Goal: Transaction & Acquisition: Subscribe to service/newsletter

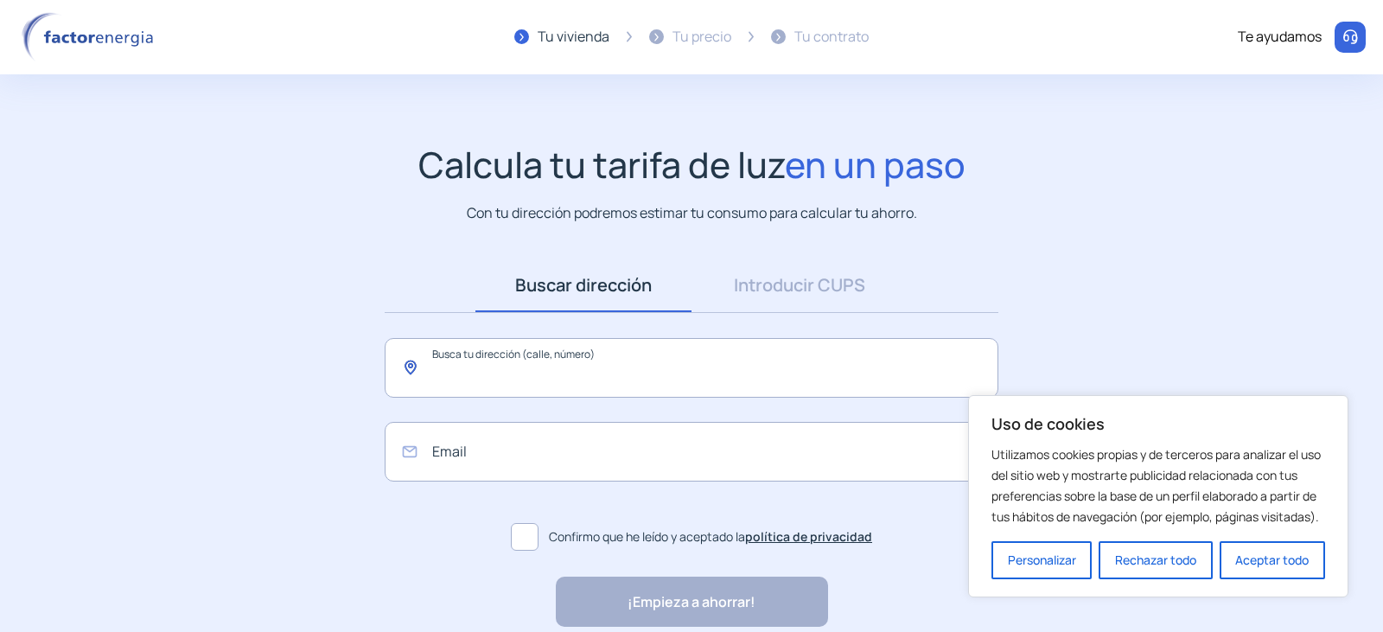
click at [579, 372] on input "text" at bounding box center [692, 368] width 614 height 60
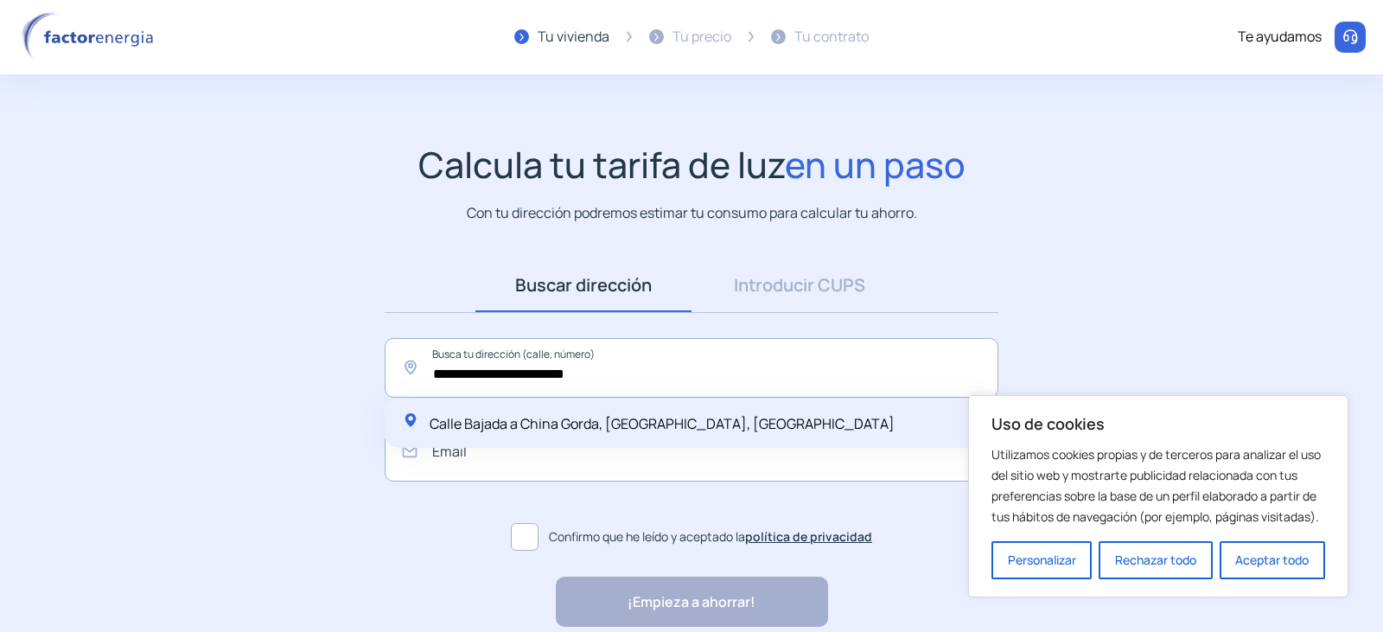
click at [697, 431] on span "Calle Bajada a China Gorda, [GEOGRAPHIC_DATA], [GEOGRAPHIC_DATA]" at bounding box center [662, 423] width 465 height 19
type input "**********"
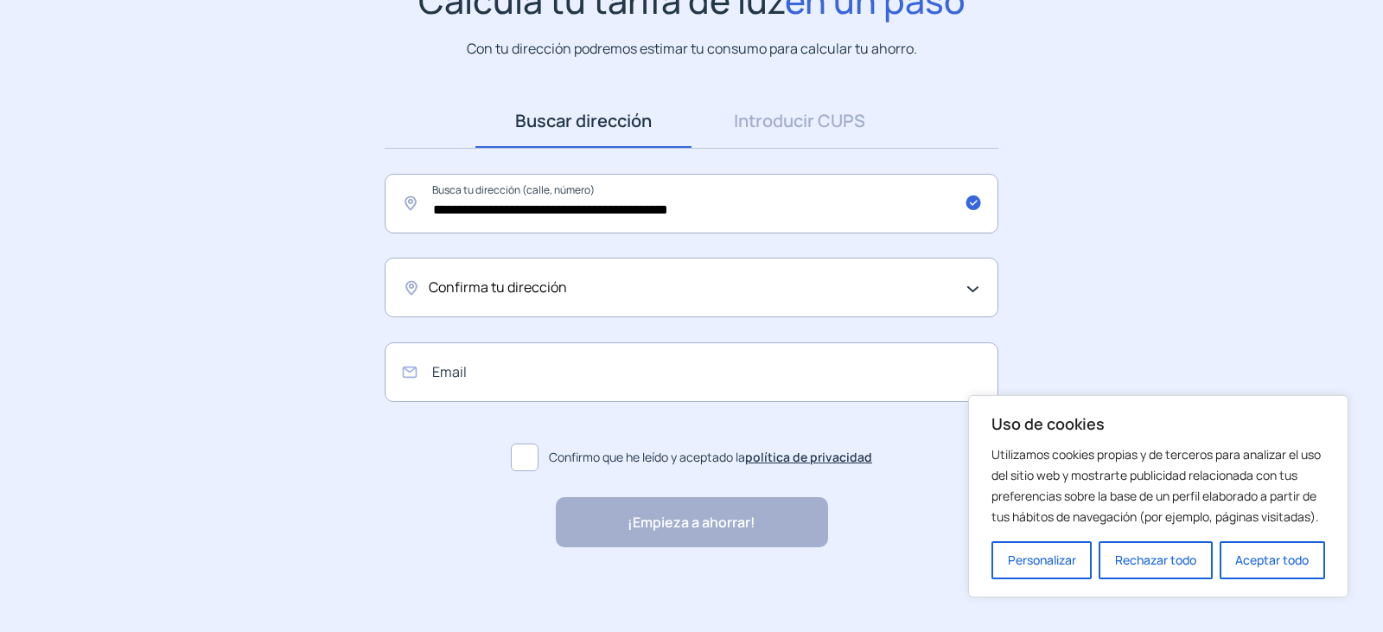
scroll to position [166, 0]
click at [543, 283] on span "Confirma tu dirección" at bounding box center [498, 286] width 138 height 22
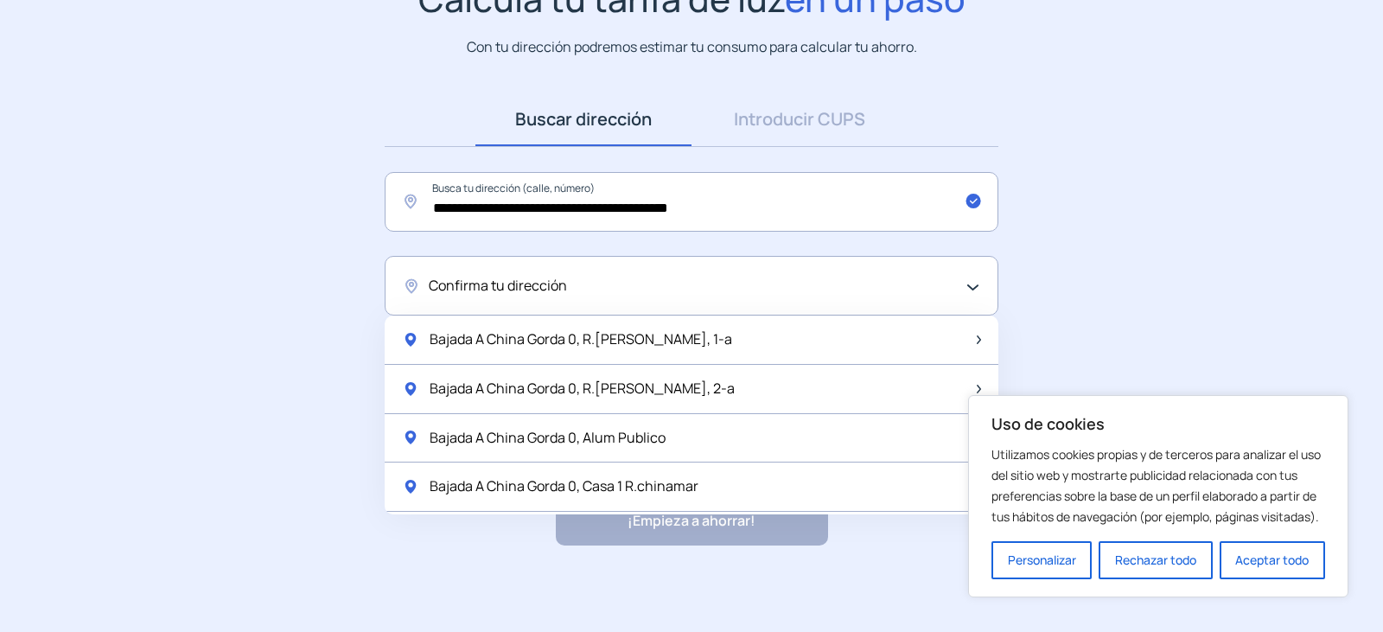
click at [564, 280] on span "Confirma tu dirección" at bounding box center [498, 286] width 138 height 22
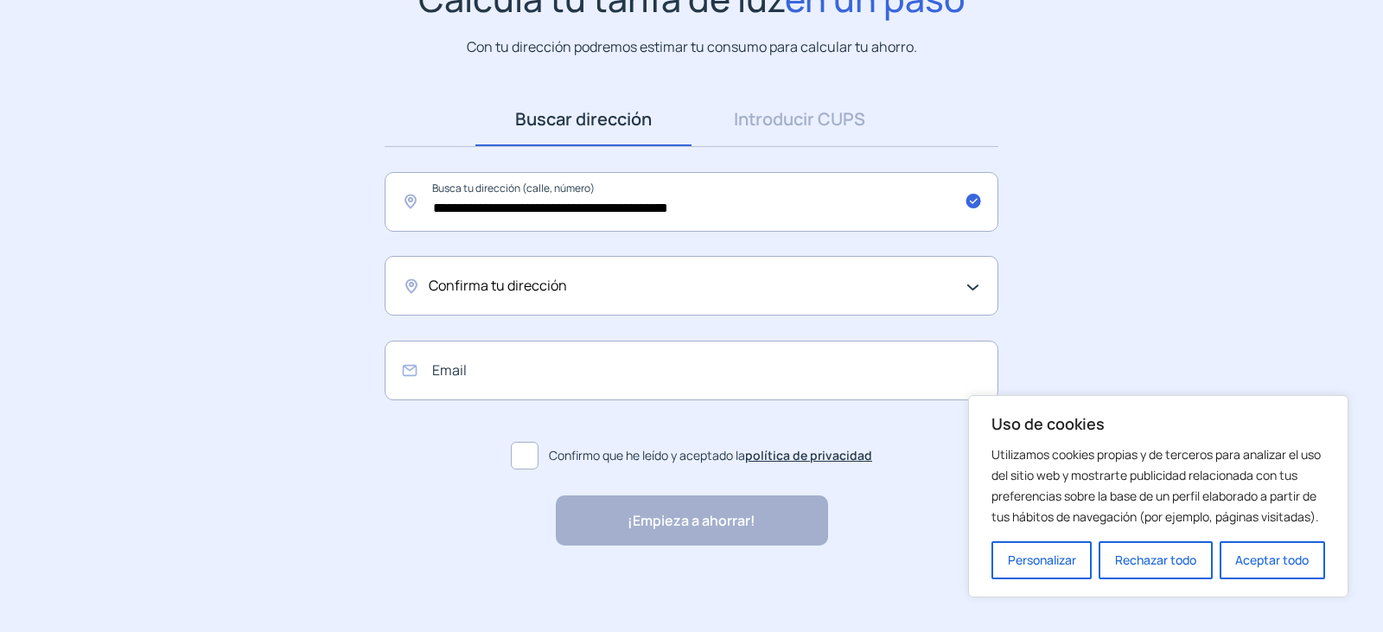
click at [512, 290] on span "Confirma tu dirección" at bounding box center [498, 286] width 138 height 22
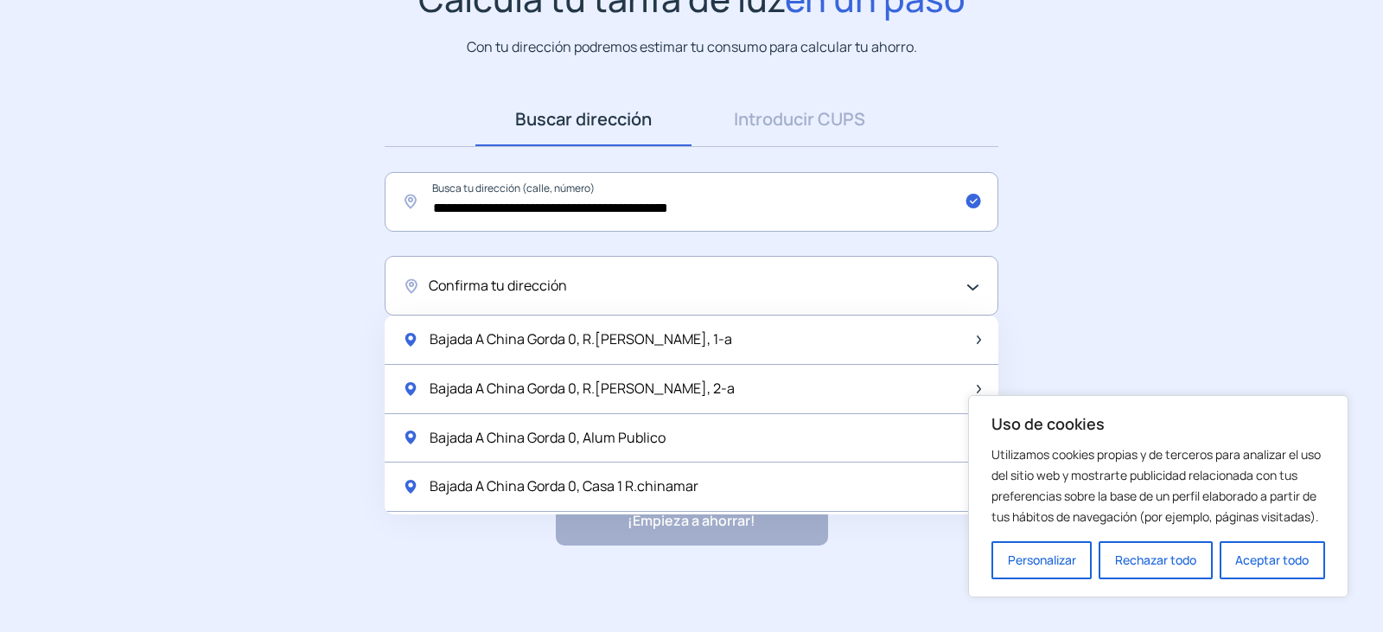
click at [465, 280] on span "Confirma tu dirección" at bounding box center [498, 286] width 138 height 22
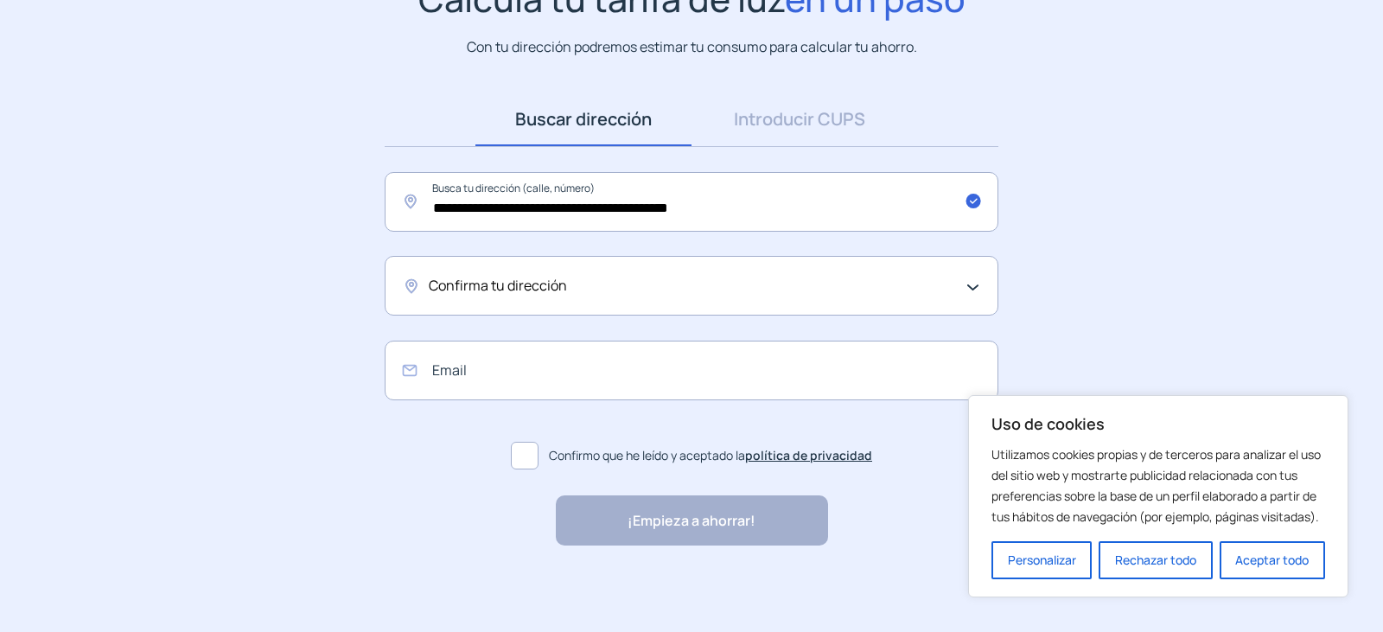
click at [439, 283] on span "Confirma tu dirección" at bounding box center [498, 286] width 138 height 22
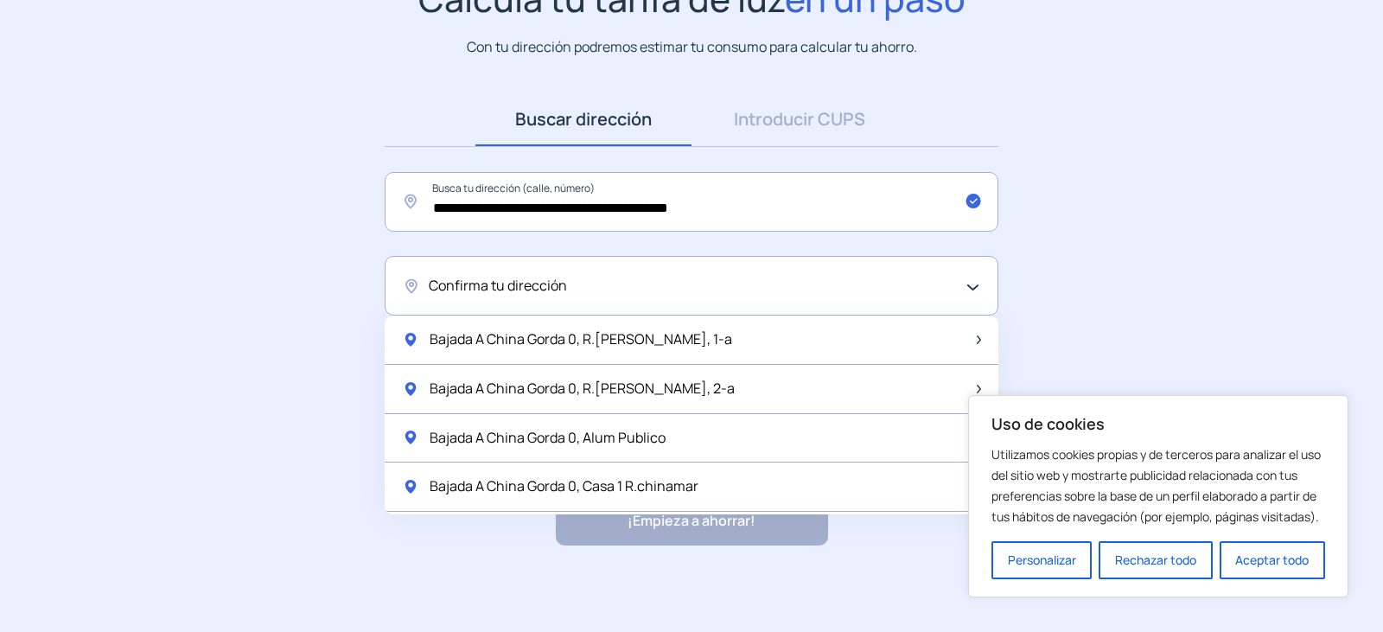
click at [513, 281] on span "Confirma tu dirección" at bounding box center [498, 286] width 138 height 22
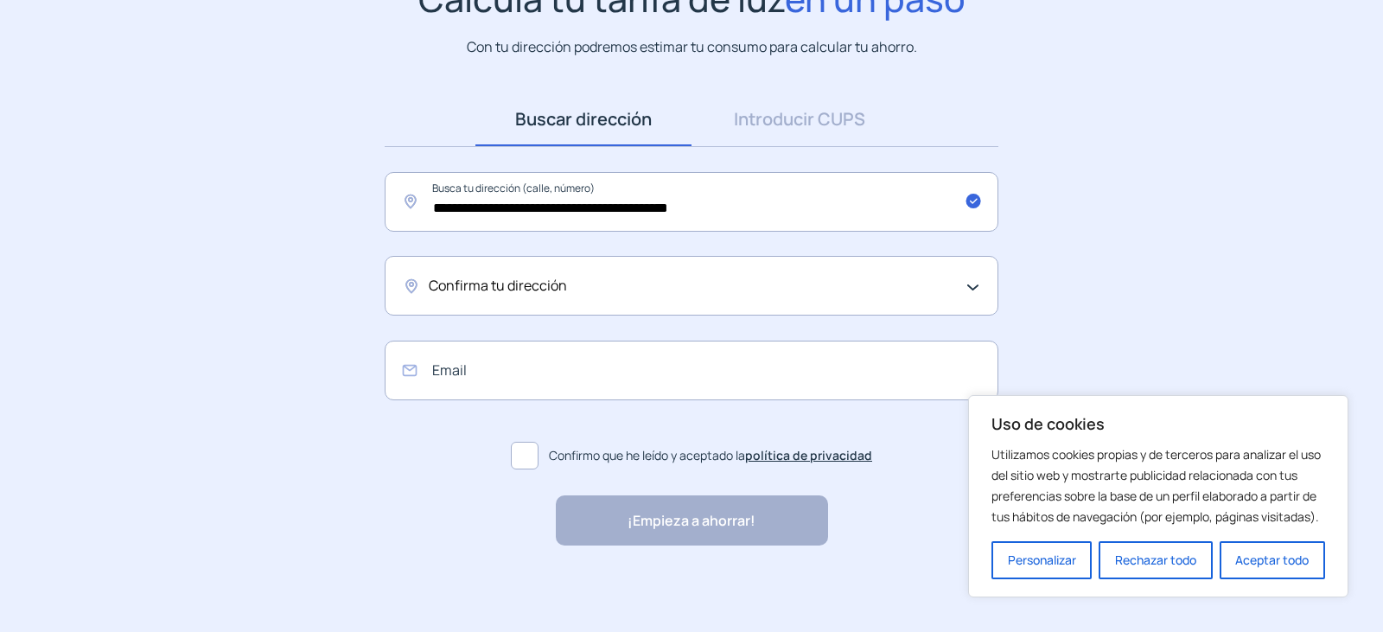
click at [513, 281] on span "Confirma tu dirección" at bounding box center [498, 286] width 138 height 22
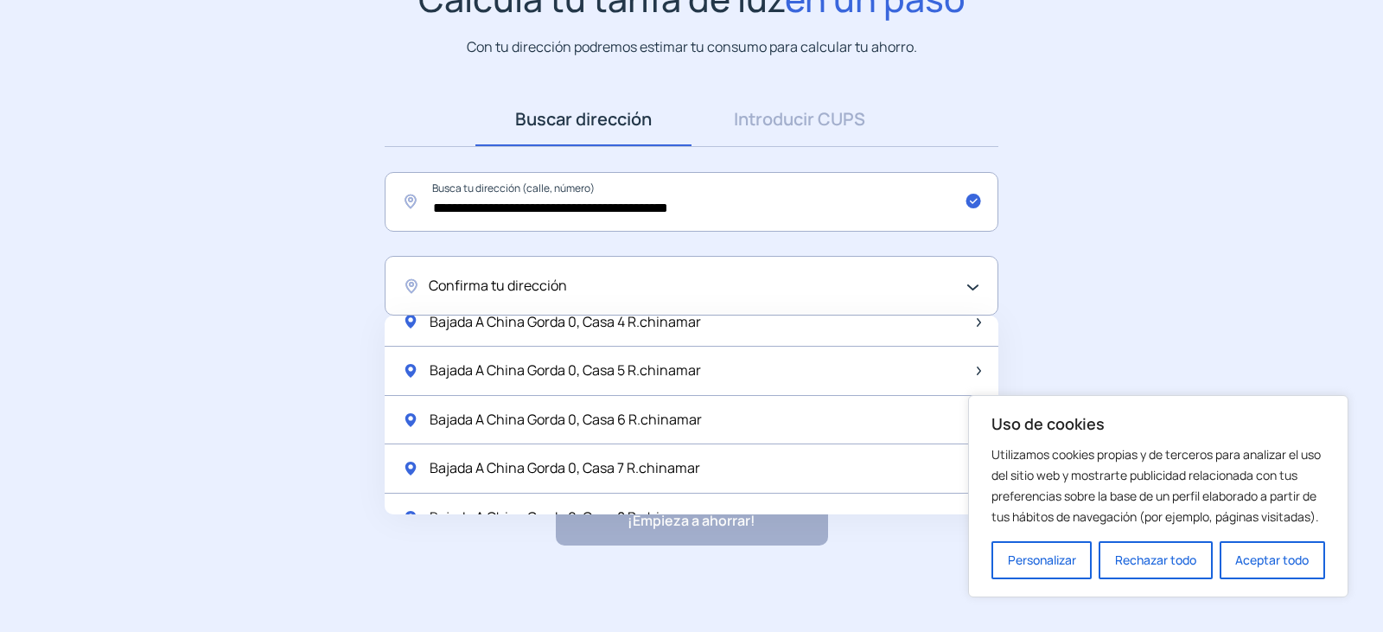
scroll to position [691, 0]
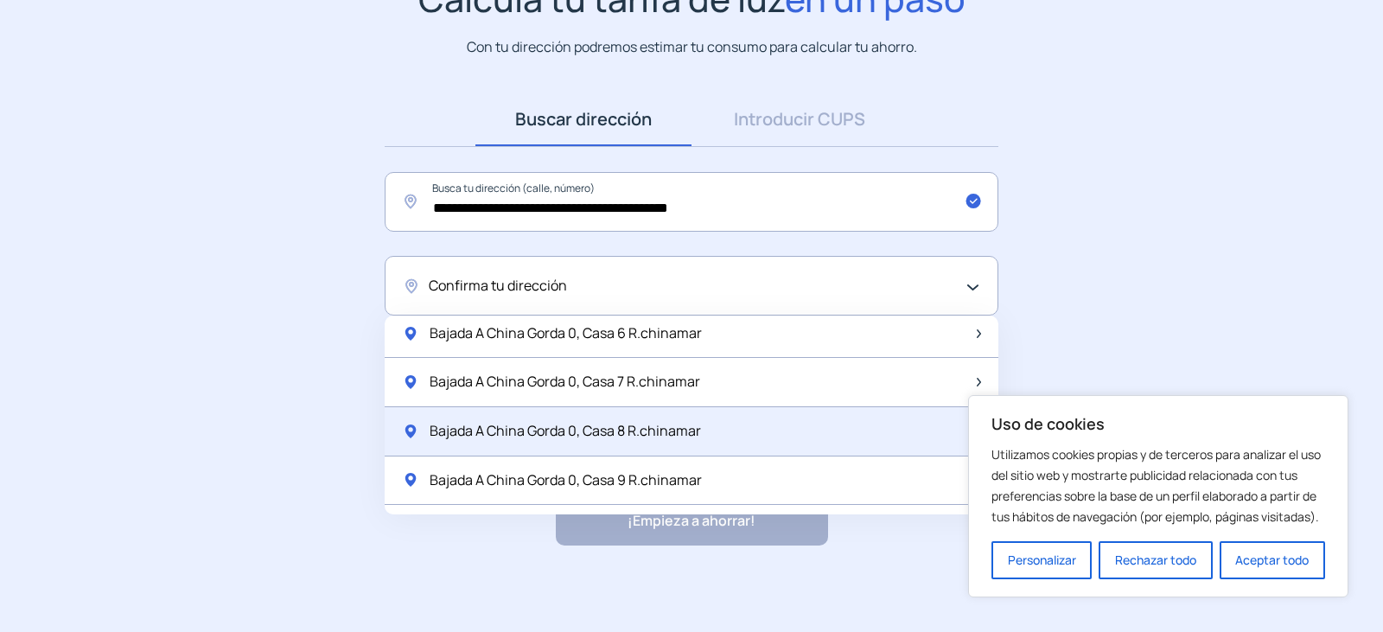
click at [636, 423] on span "Bajada A China Gorda 0, Casa 8 R.chinamar" at bounding box center [565, 431] width 271 height 22
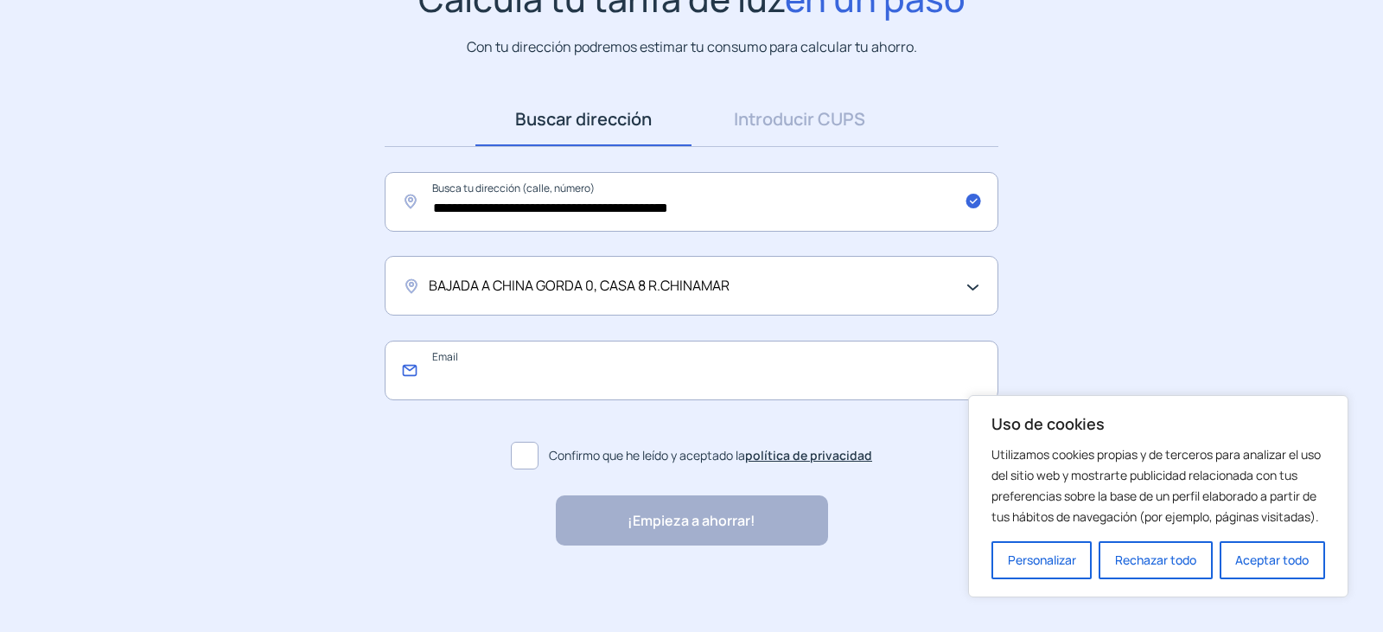
click at [440, 371] on input "email" at bounding box center [692, 371] width 614 height 60
type input "**********"
click at [531, 449] on span at bounding box center [525, 456] width 28 height 28
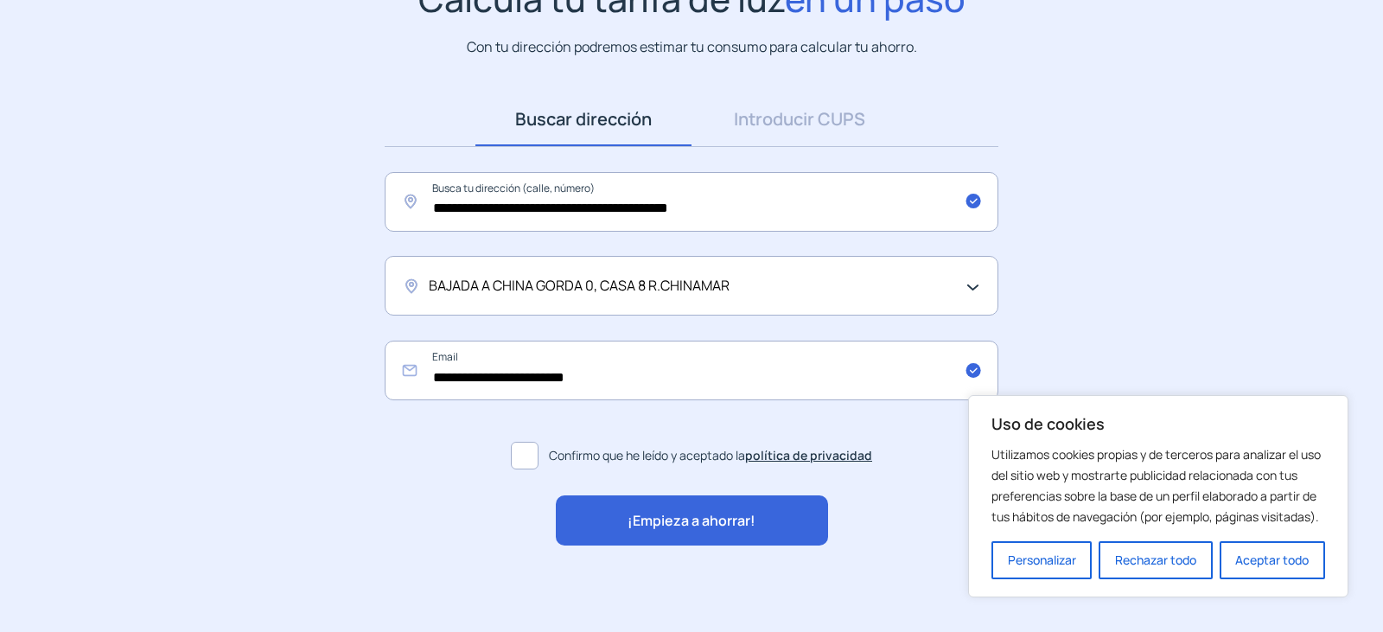
click at [697, 519] on span "¡Empieza a ahorrar!" at bounding box center [691, 521] width 128 height 22
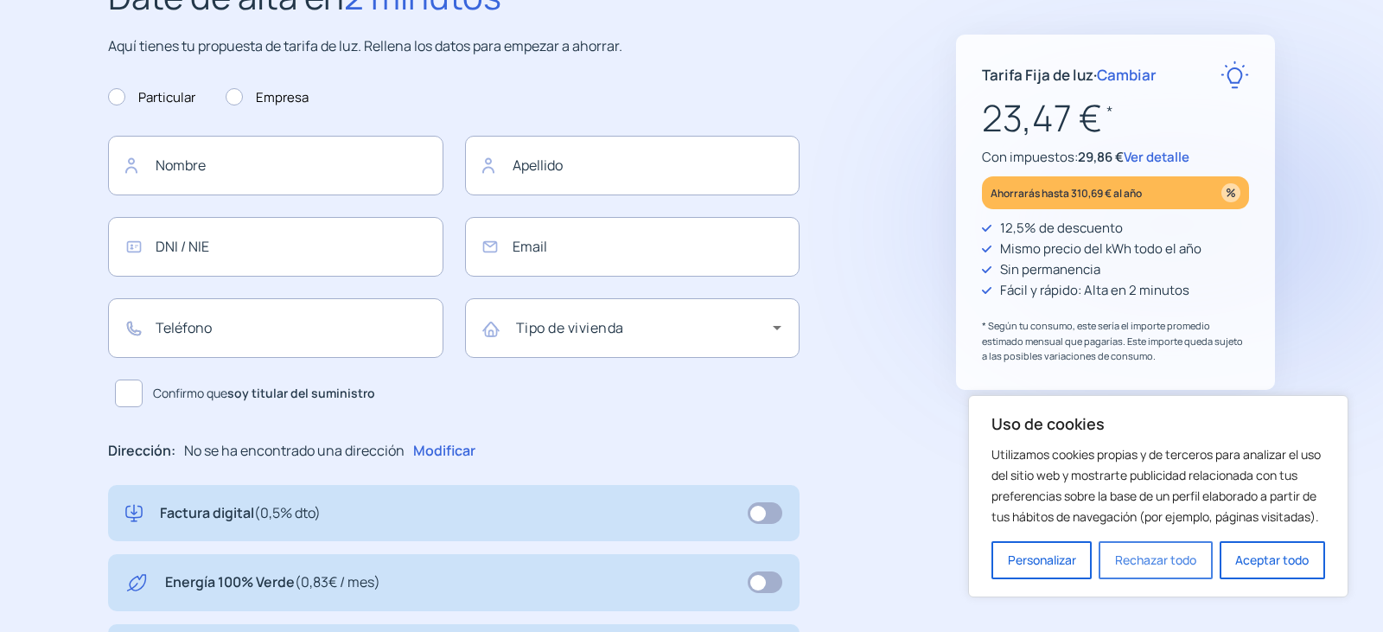
type input "**********"
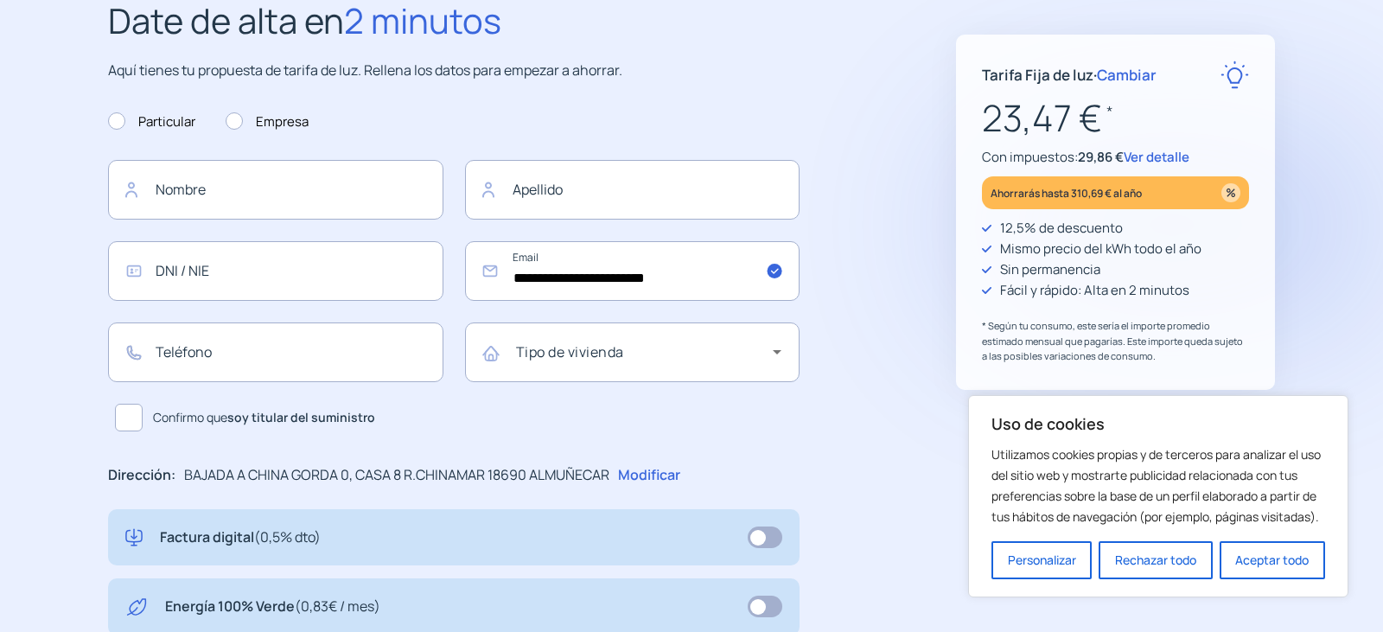
scroll to position [173, 0]
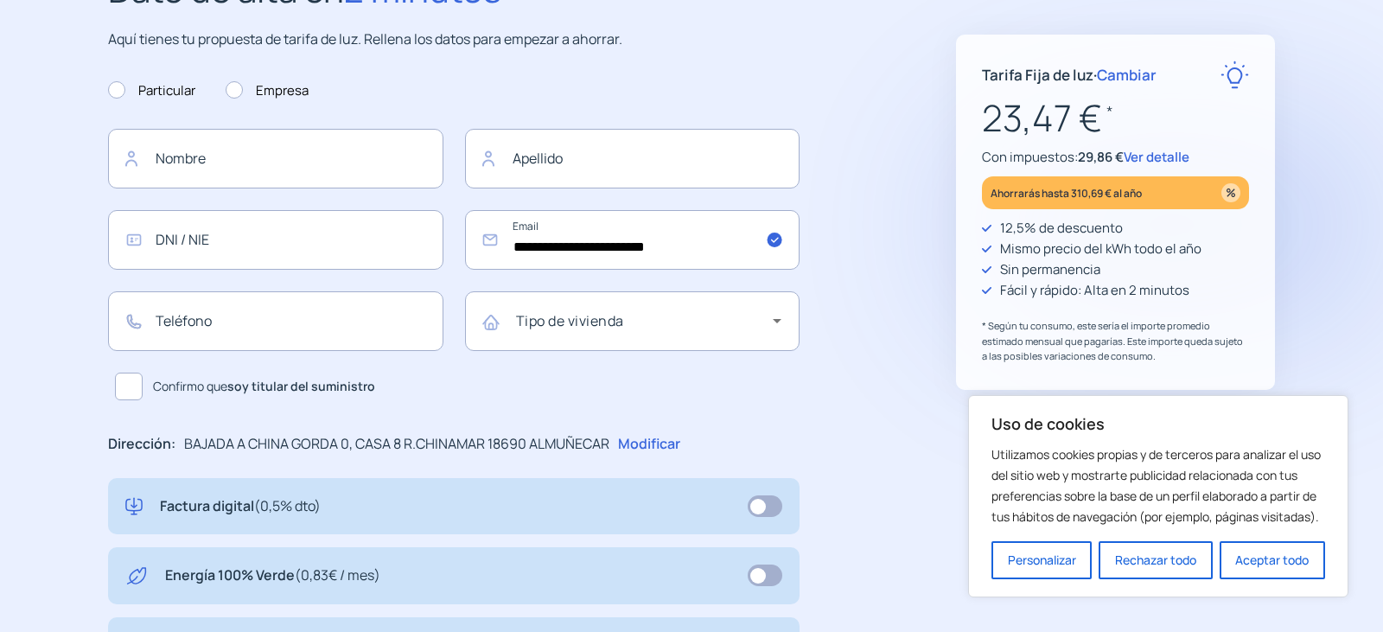
click at [1155, 156] on span "Ver detalle" at bounding box center [1157, 157] width 66 height 18
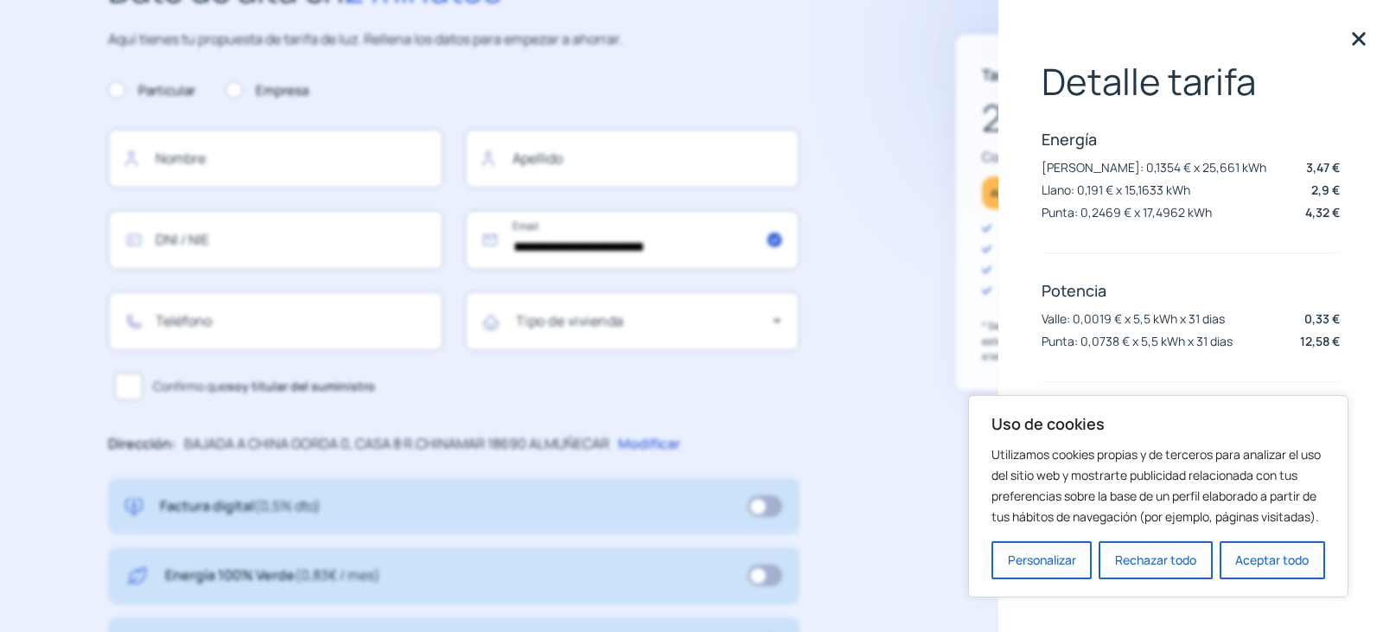
click at [895, 168] on div "**********" at bounding box center [691, 502] width 1236 height 1081
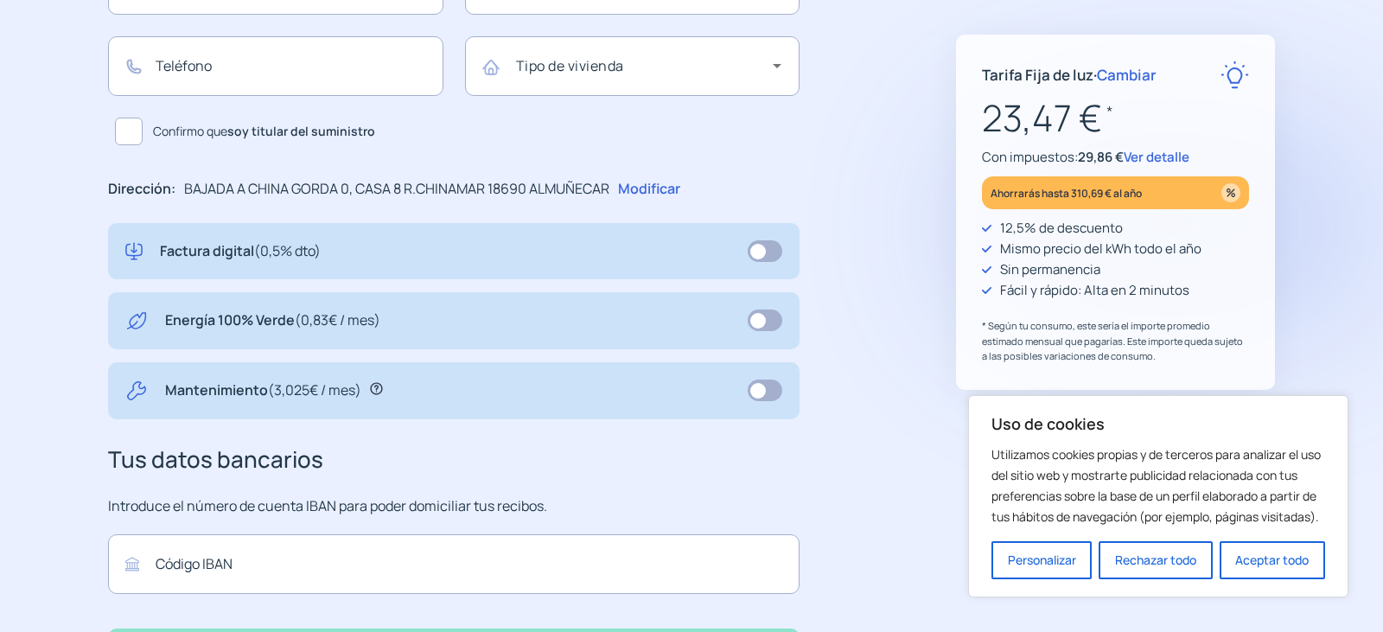
scroll to position [432, 0]
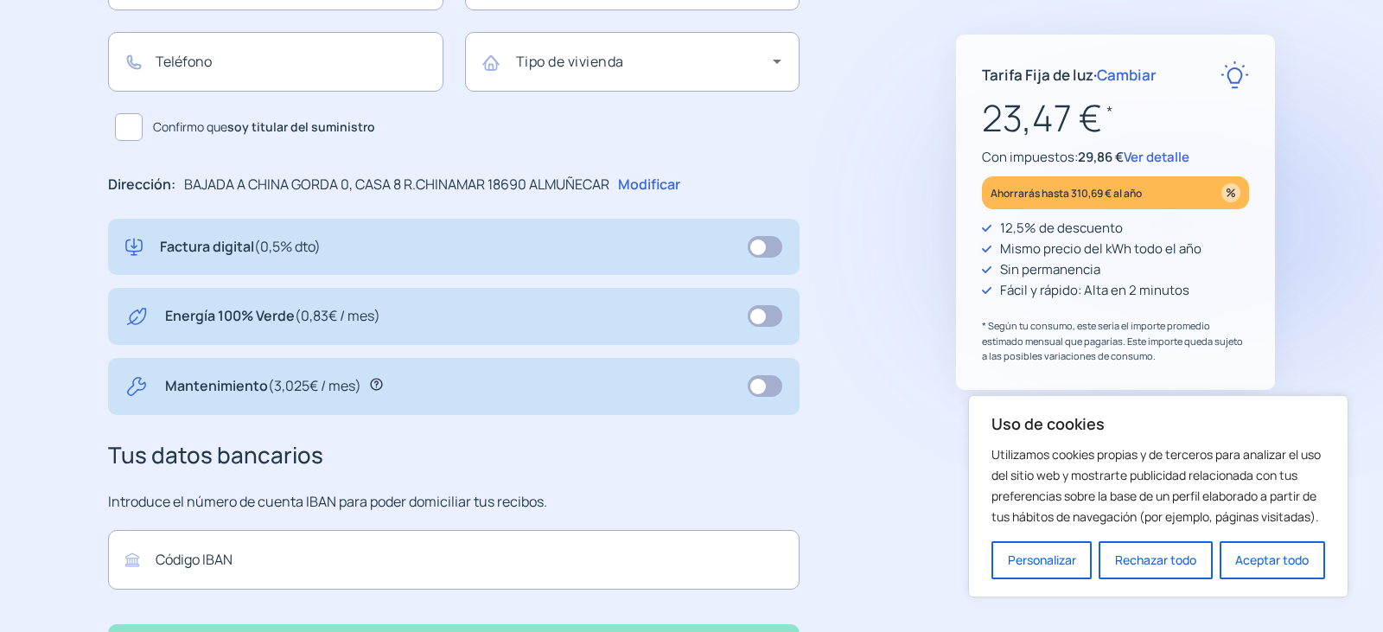
click at [1141, 77] on span "Cambiar" at bounding box center [1127, 75] width 60 height 20
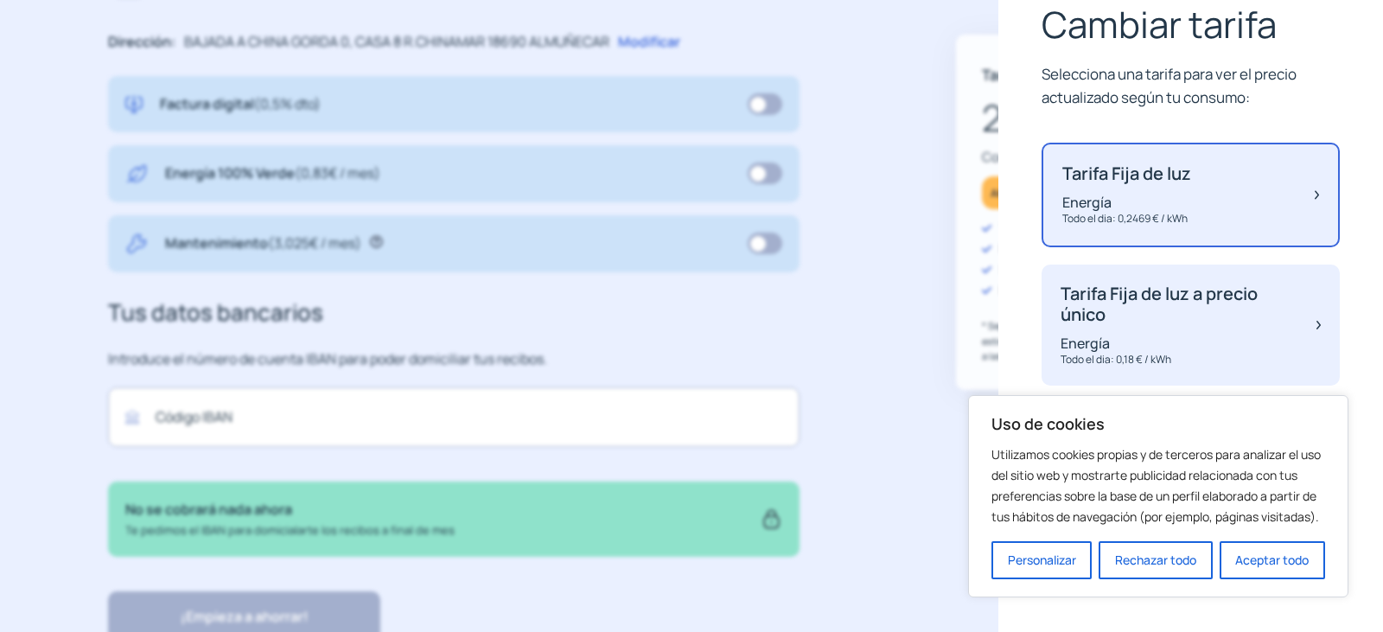
scroll to position [645, 0]
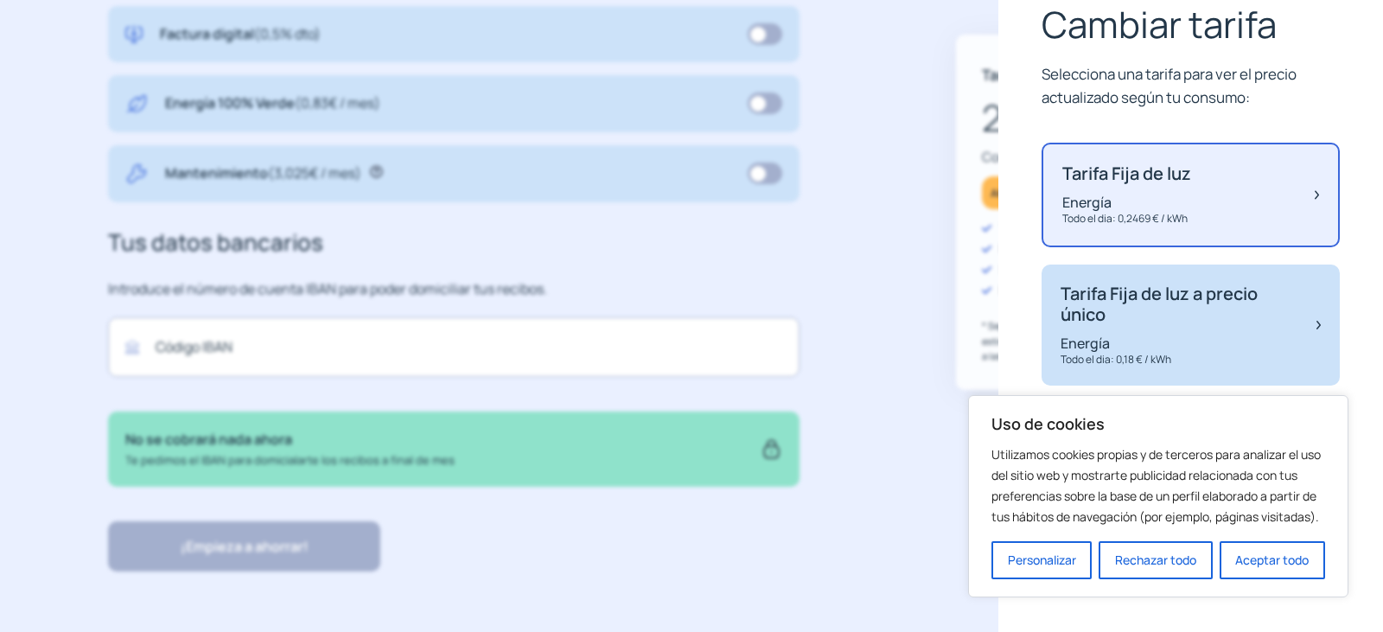
click at [1316, 325] on img at bounding box center [1318, 325] width 4 height 84
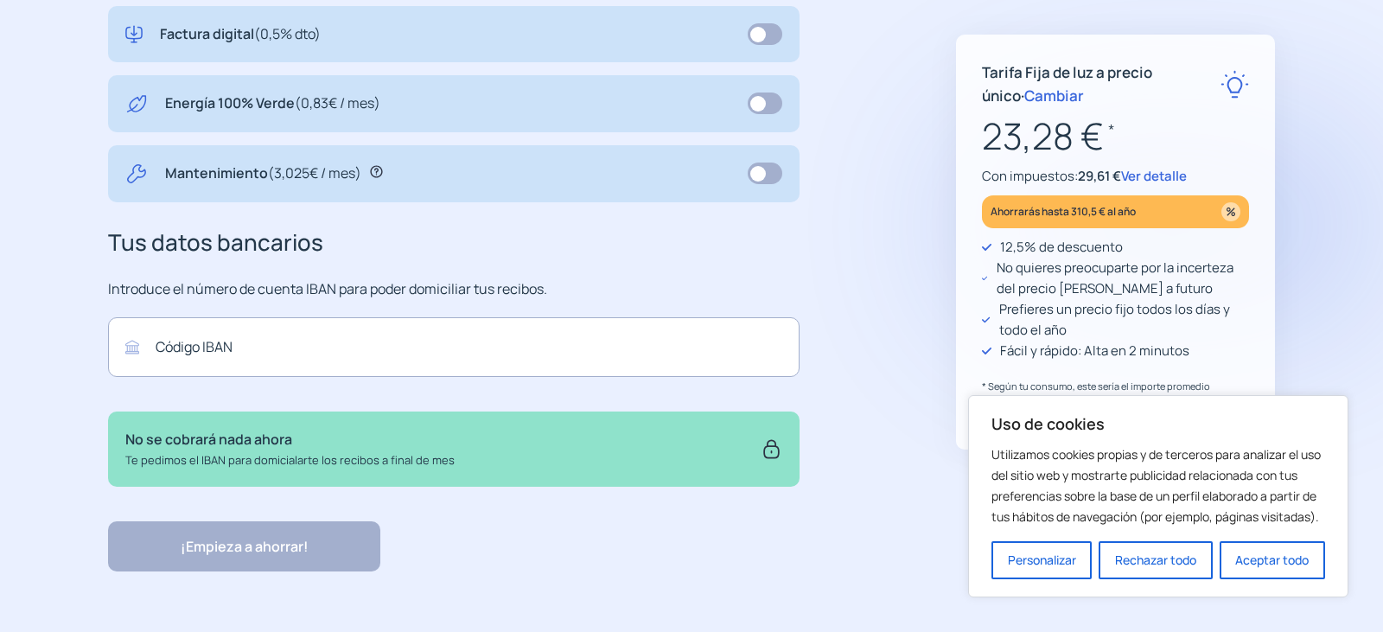
scroll to position [57, 0]
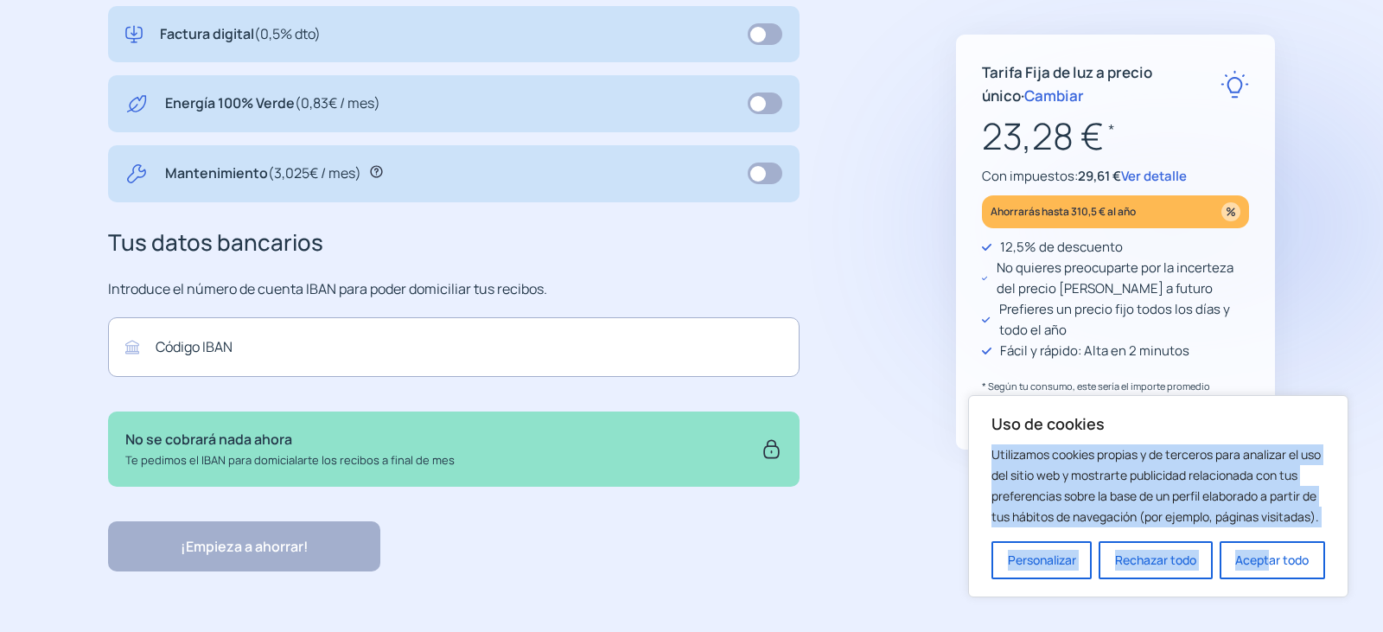
drag, startPoint x: 1310, startPoint y: 424, endPoint x: 1268, endPoint y: 530, distance: 113.6
click at [1268, 530] on div "Uso de cookies Utilizamos cookies propias y de terceros para analizar el uso de…" at bounding box center [1158, 496] width 334 height 166
click at [1242, 411] on div "Uso de cookies Utilizamos cookies propias y de terceros para analizar el uso de…" at bounding box center [1158, 496] width 380 height 202
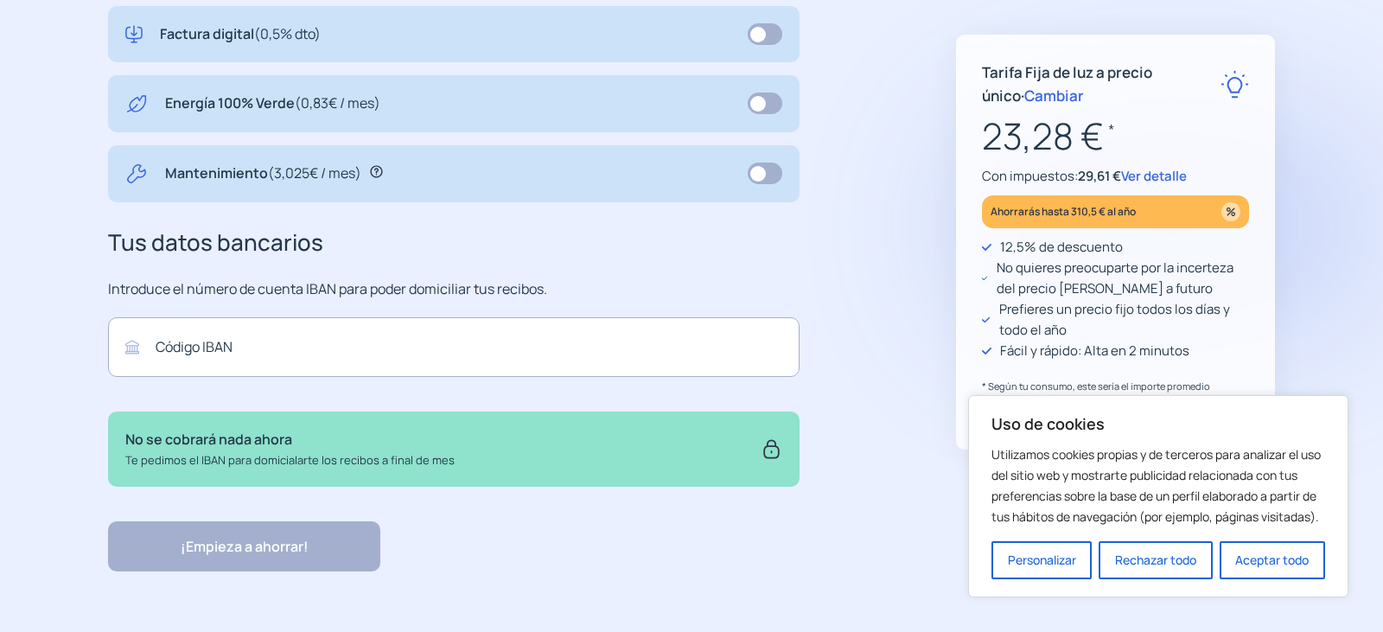
click at [1320, 370] on step2-our-proposal "**********" at bounding box center [691, 30] width 1383 height 1081
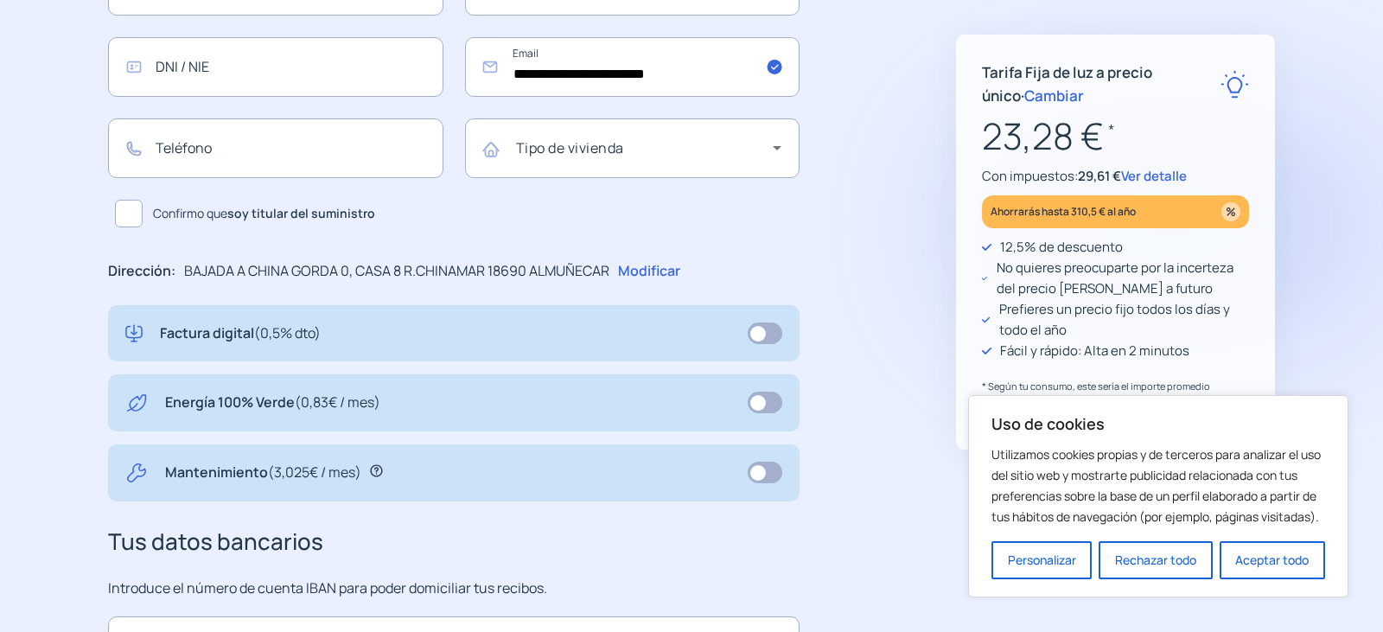
scroll to position [519, 0]
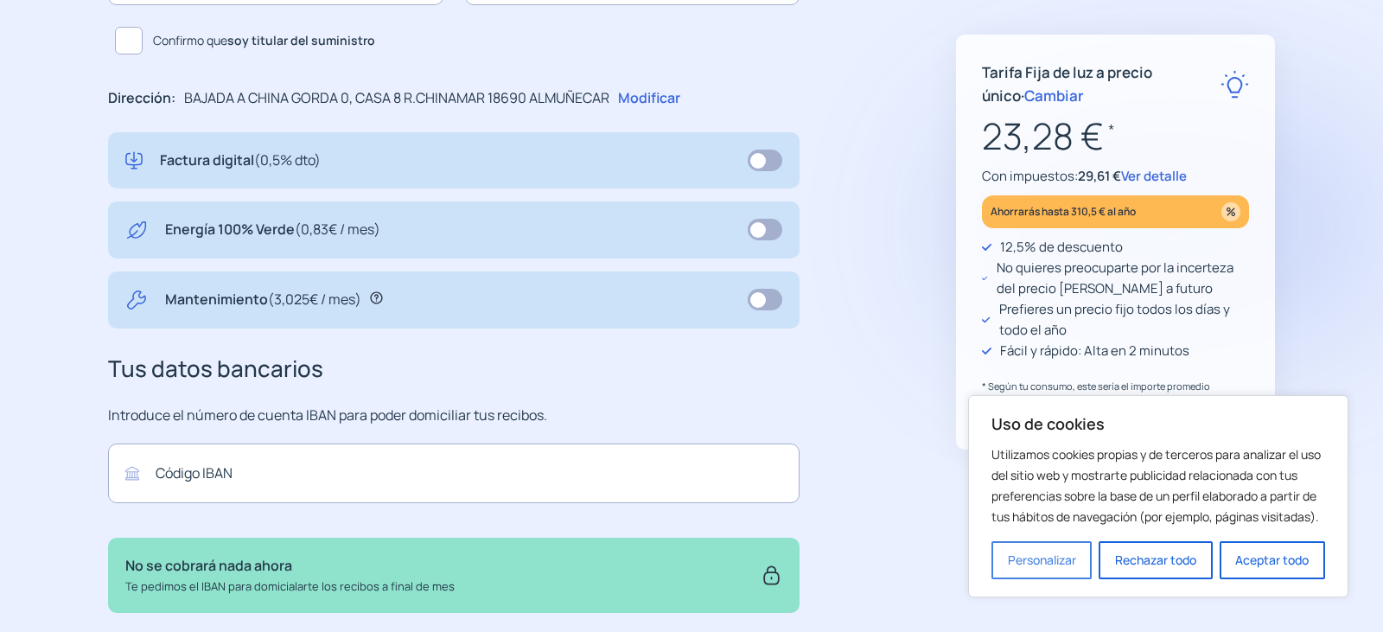
click at [1042, 560] on button "Personalizar" at bounding box center [1041, 560] width 100 height 38
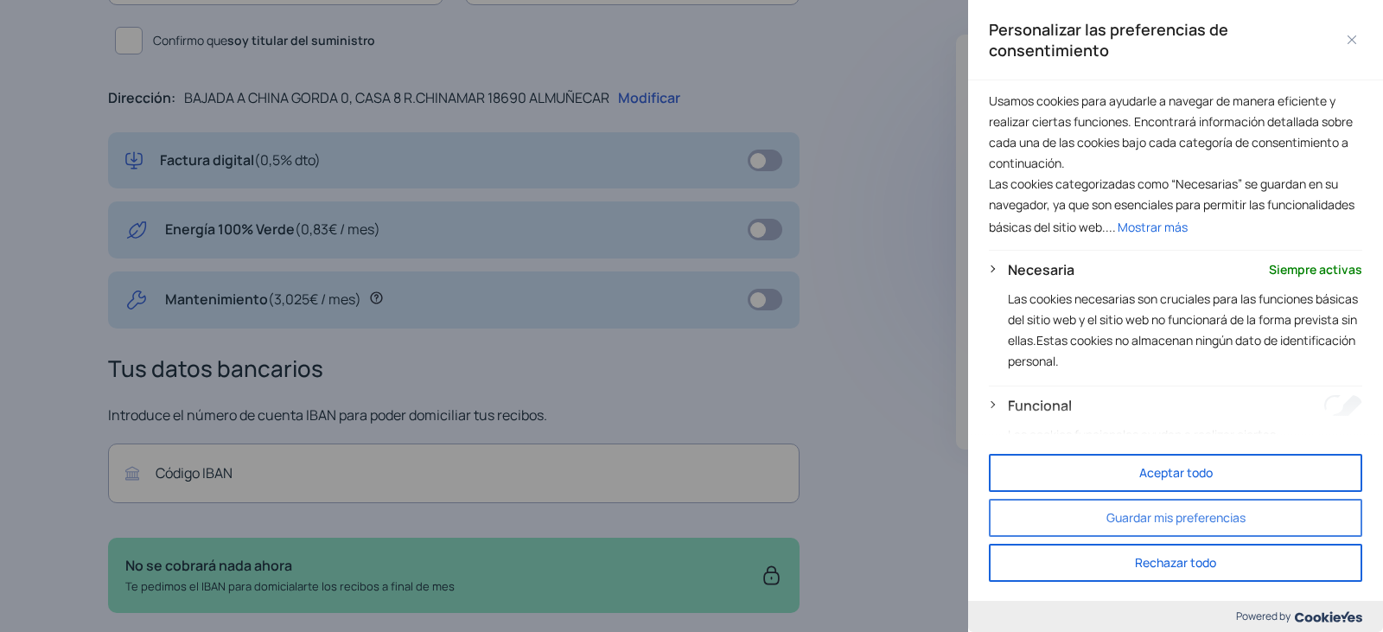
click at [1221, 520] on button "Guardar mis preferencias" at bounding box center [1175, 518] width 373 height 38
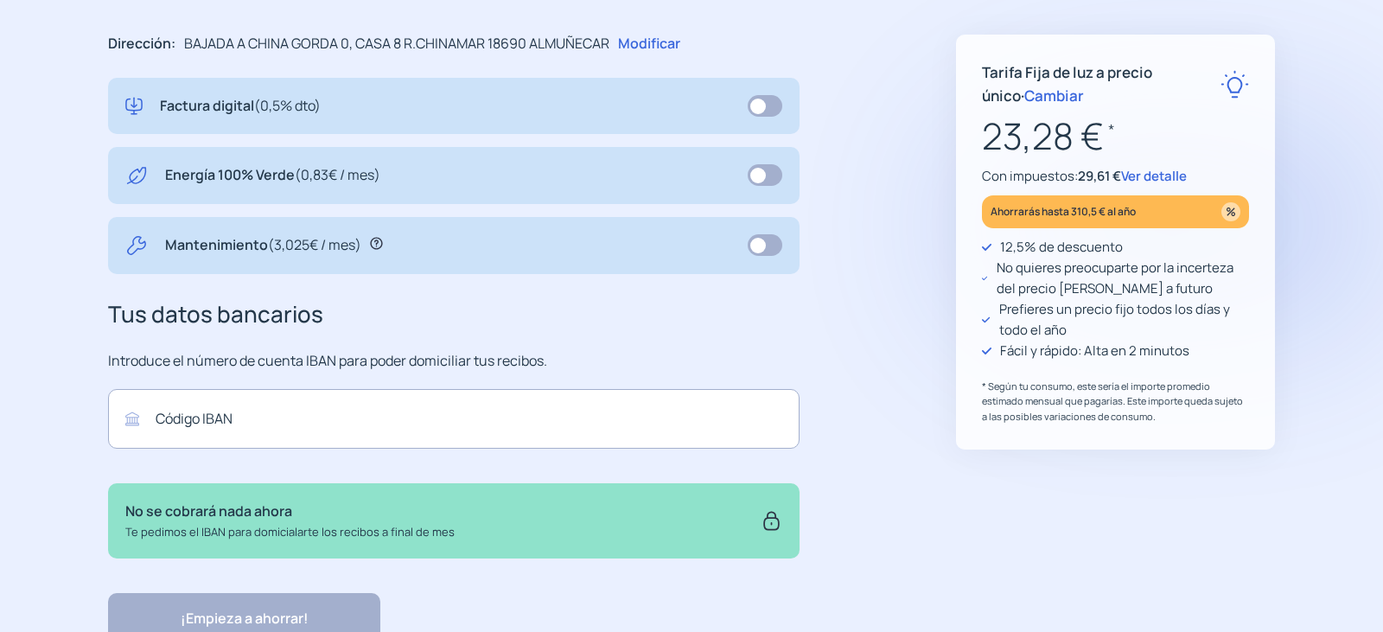
scroll to position [645, 0]
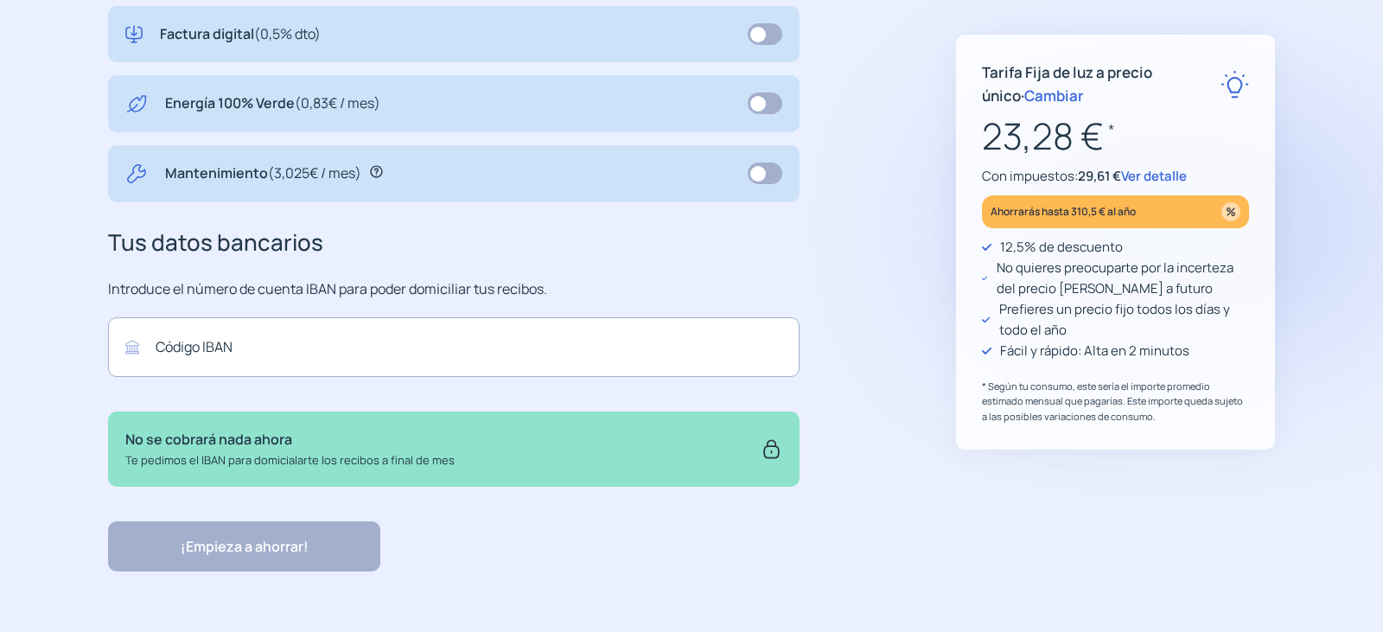
click at [1148, 180] on span "Ver detalle" at bounding box center [1154, 176] width 66 height 18
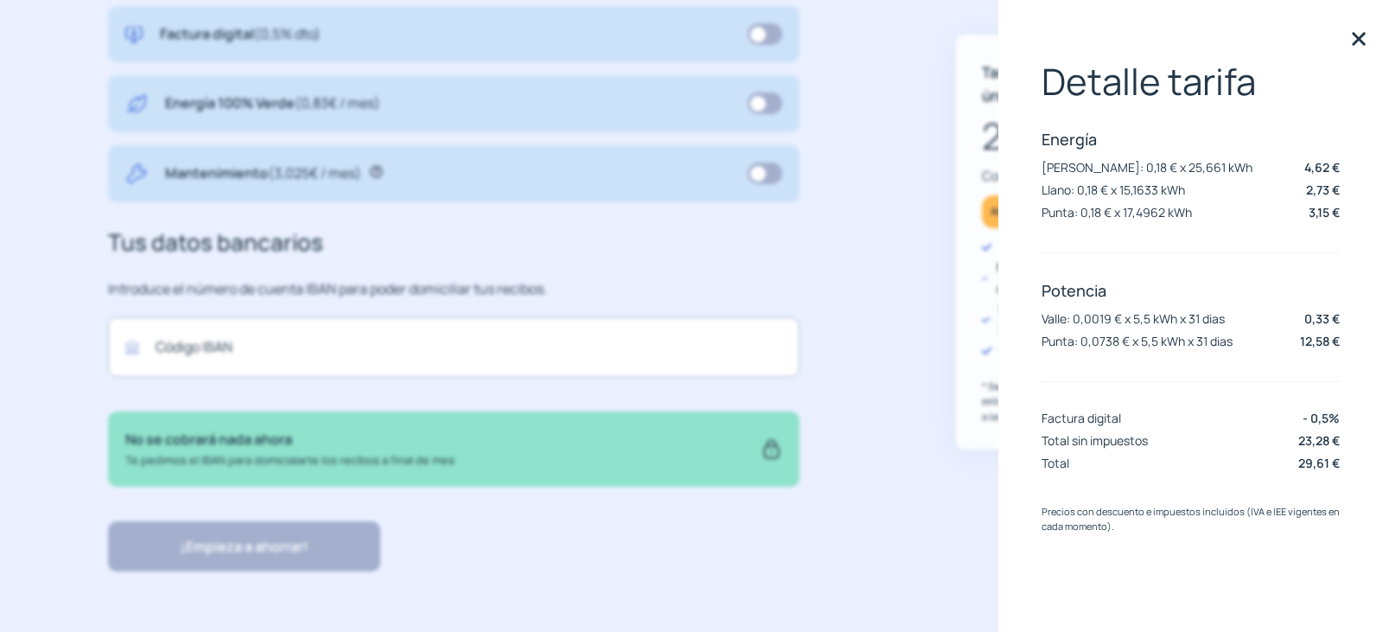
click at [867, 366] on div "**********" at bounding box center [497, 30] width 779 height 1081
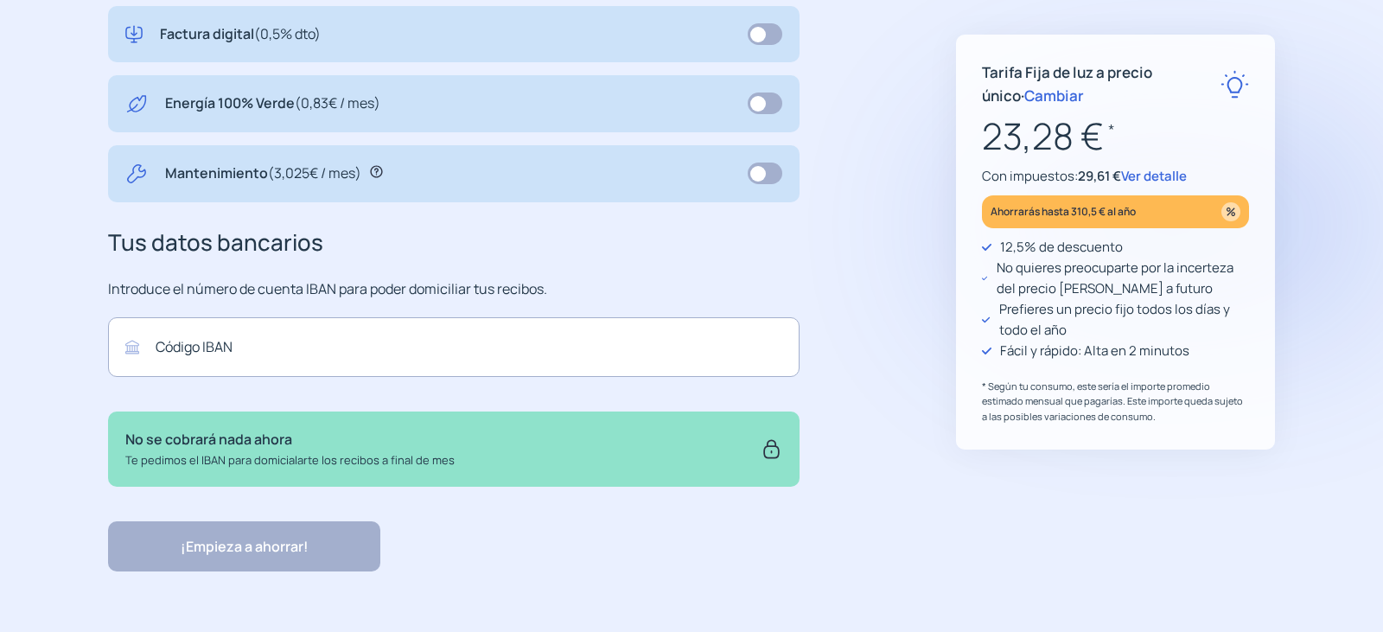
click at [1024, 95] on span "Cambiar" at bounding box center [1054, 96] width 60 height 20
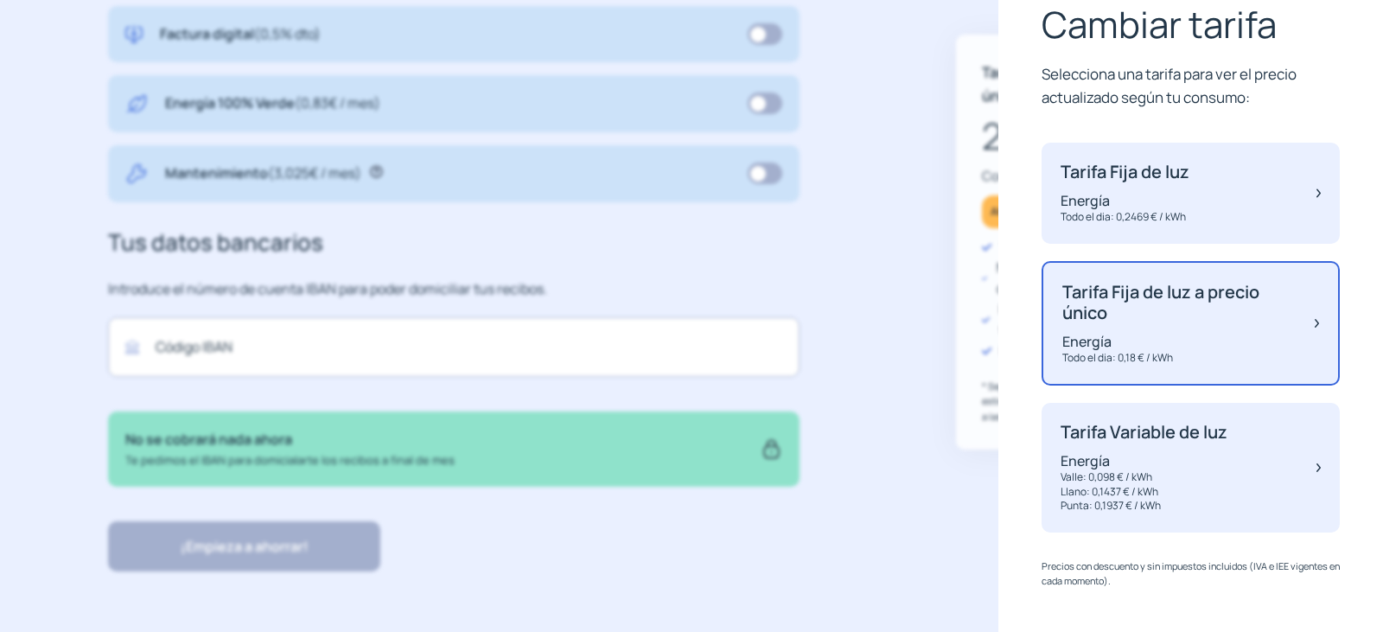
click at [1300, 323] on div "Tarifa Fija de luz a precio único Energía Todo el dia: 0,18 € / kWh" at bounding box center [1190, 323] width 298 height 125
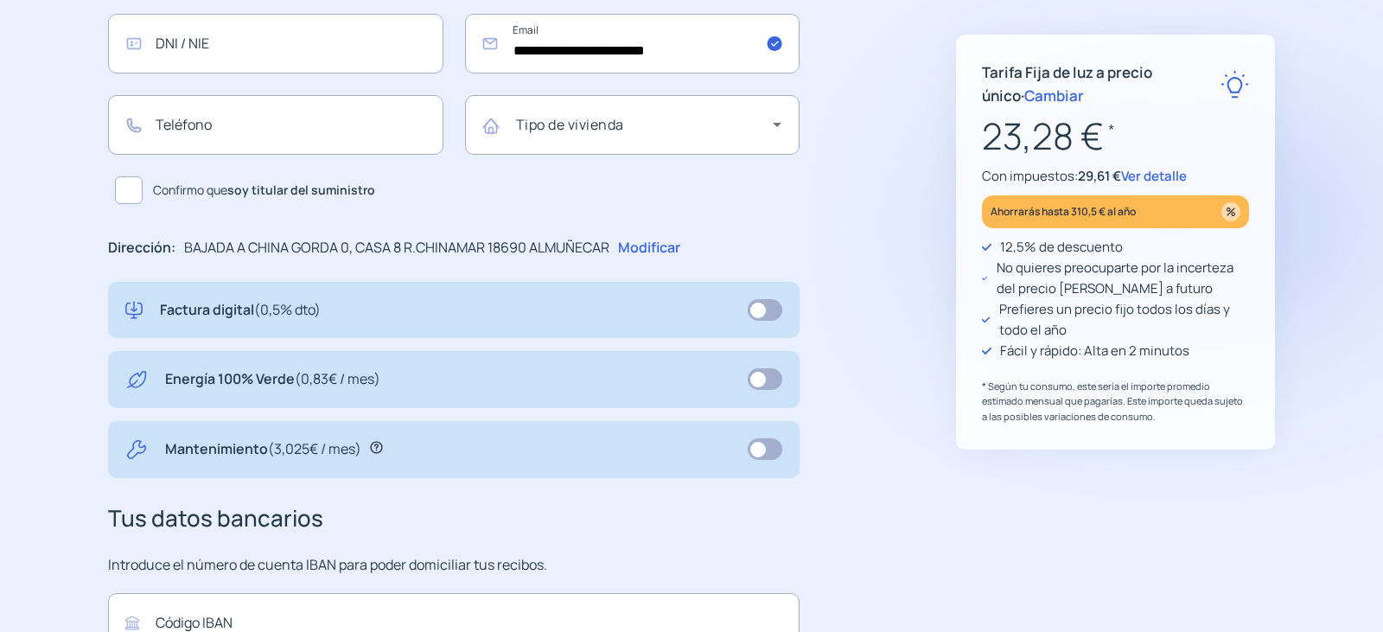
scroll to position [213, 0]
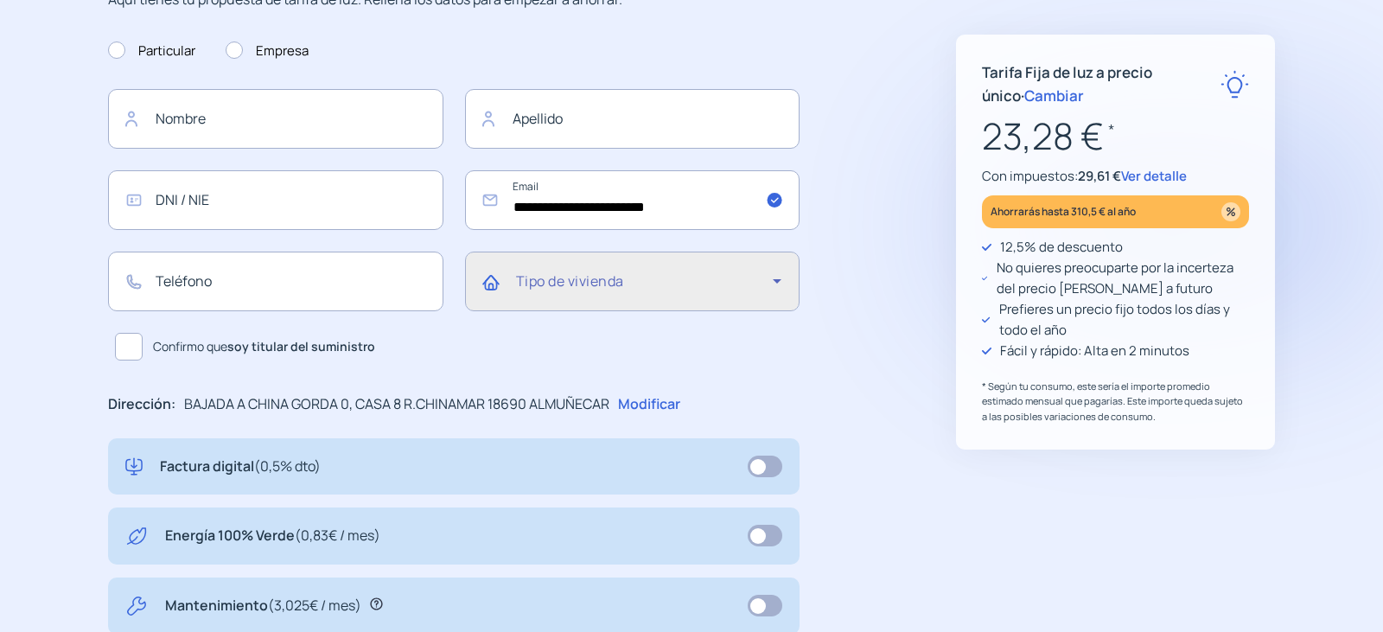
click at [783, 278] on icon at bounding box center [777, 281] width 21 height 21
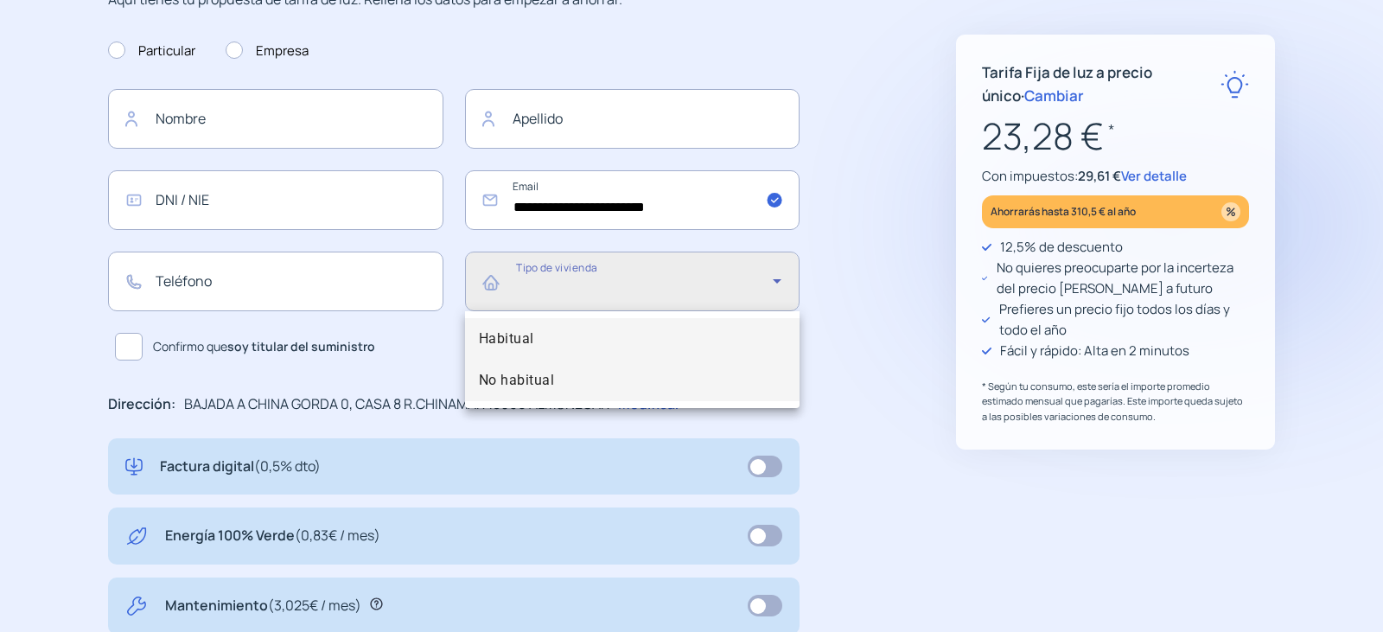
click at [519, 376] on span "No habitual" at bounding box center [517, 380] width 76 height 21
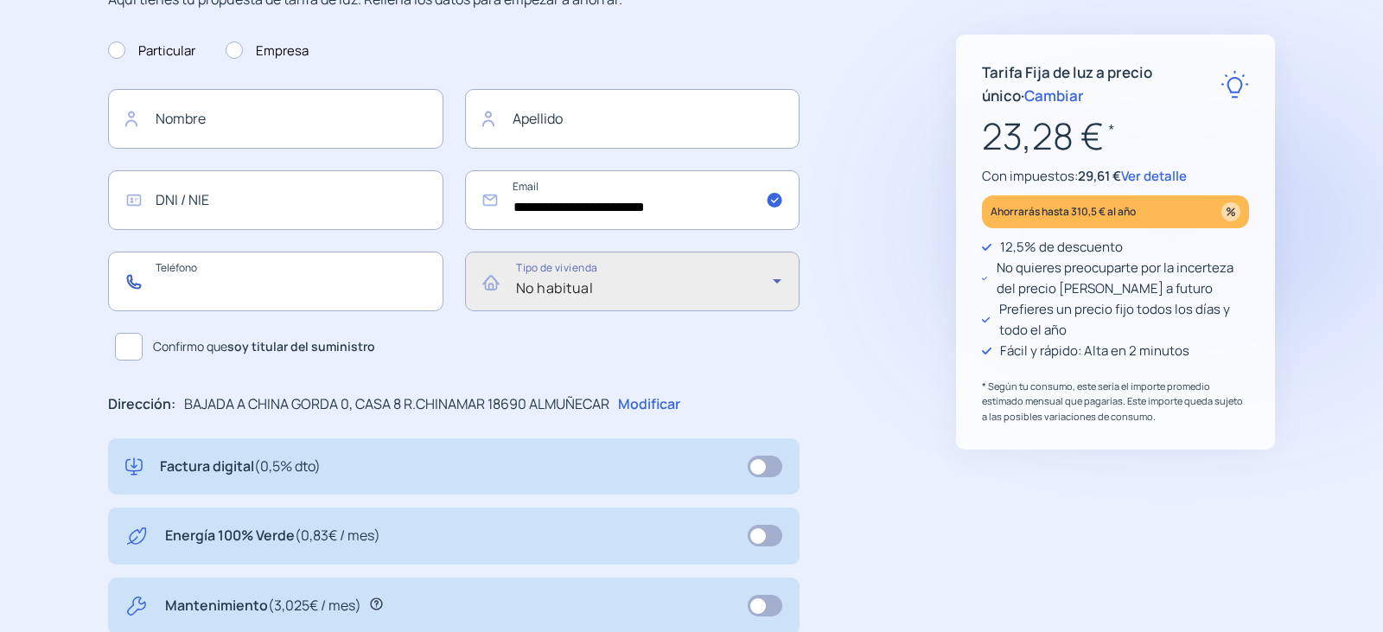
click at [195, 281] on input "text" at bounding box center [275, 282] width 335 height 60
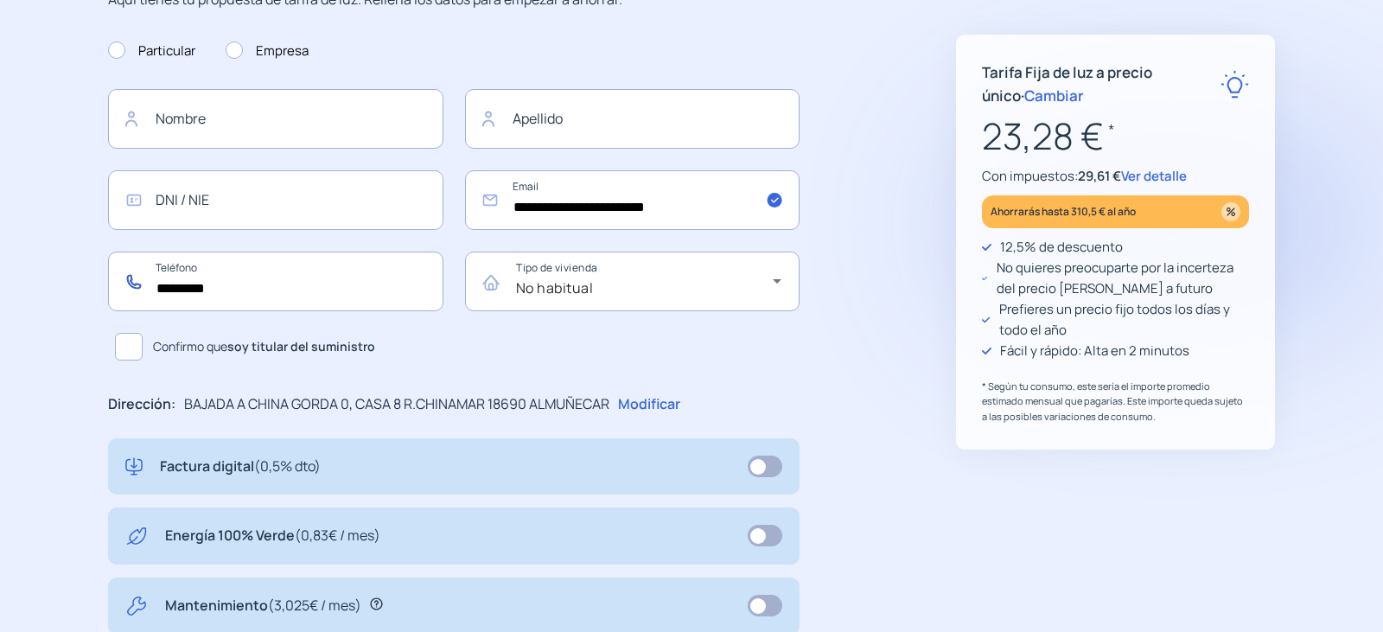
type input "*********"
click at [248, 124] on input "text" at bounding box center [275, 119] width 335 height 60
click at [526, 122] on input "text" at bounding box center [632, 119] width 335 height 60
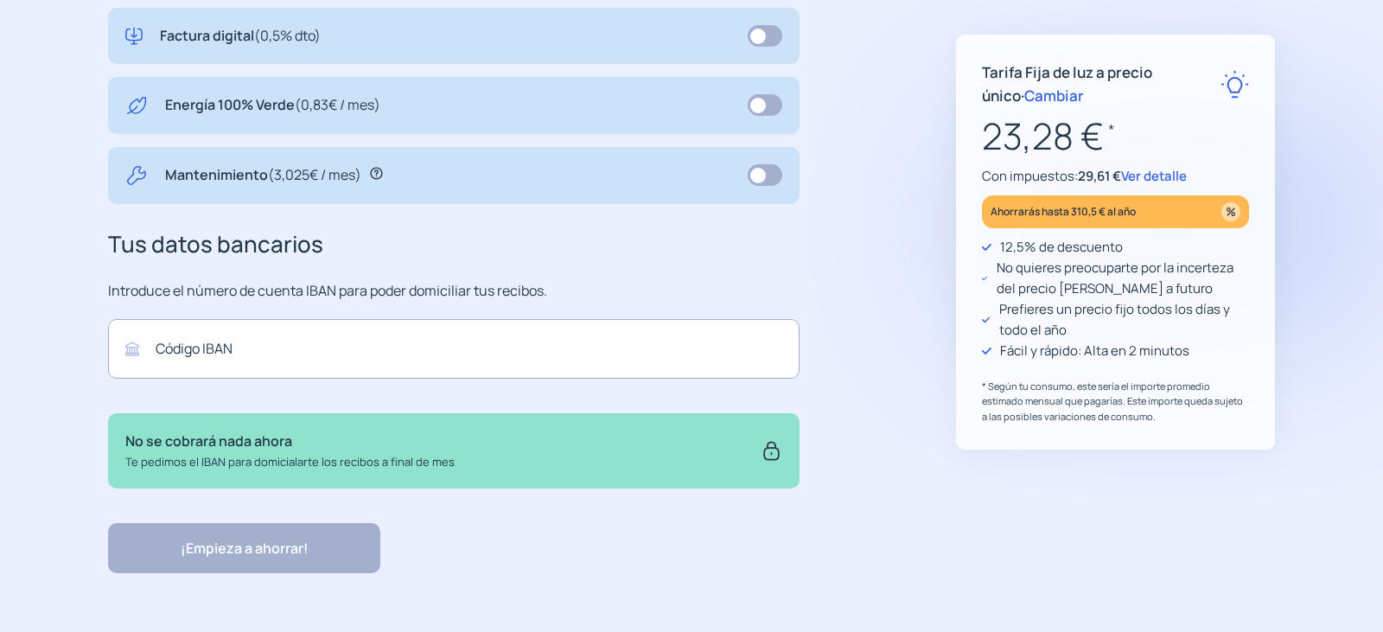
scroll to position [645, 0]
click at [212, 545] on div "¡Empieza a ahorrar! "Excelente servicio y atención al cliente" "Respeto por el …" at bounding box center [453, 546] width 691 height 50
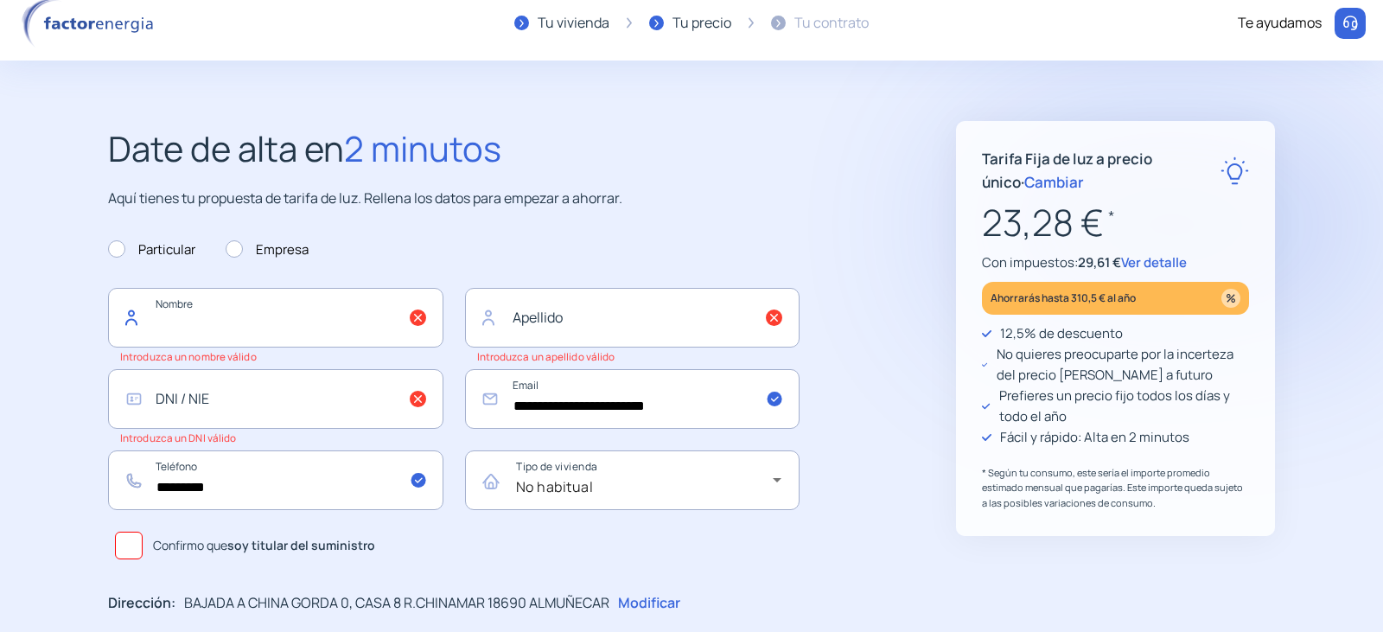
scroll to position [0, 0]
